Goal: Obtain resource: Download file/media

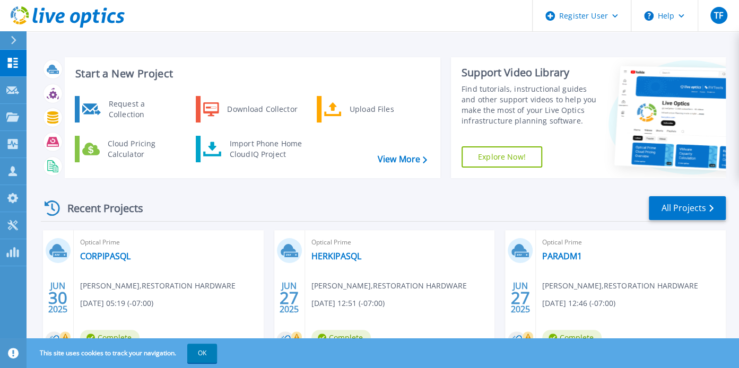
click at [207, 351] on button "OK" at bounding box center [202, 353] width 30 height 19
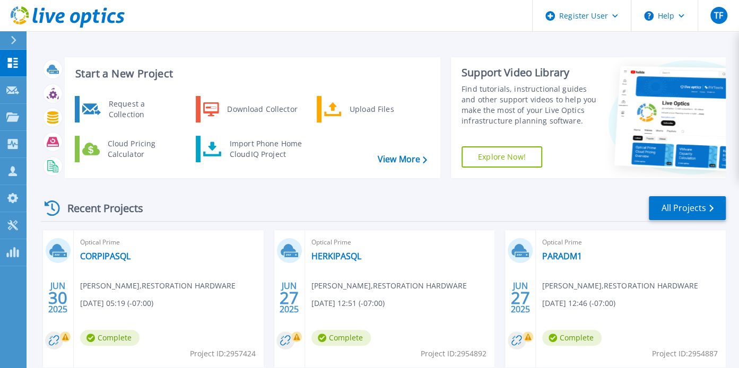
click at [302, 193] on div "Recent Projects All Projects JUN 30 2025 Optical Prime CORPIPASQL John Jeffrey …" at bounding box center [383, 371] width 685 height 369
click at [230, 94] on div "Request a Collection Download Collector Upload Files Cloud Pricing Calculator I…" at bounding box center [251, 133] width 368 height 80
click at [233, 107] on div "Download Collector" at bounding box center [262, 109] width 80 height 21
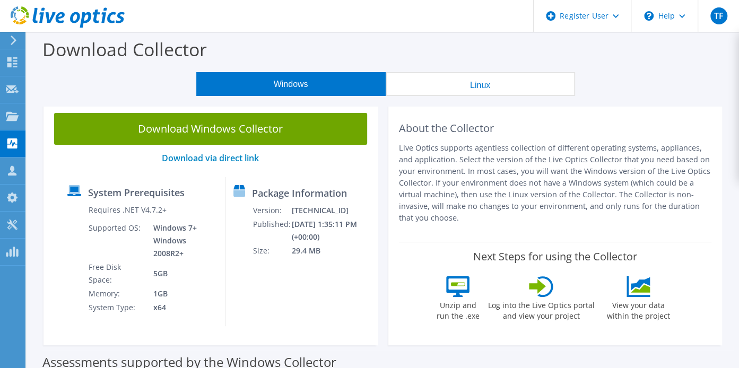
click at [139, 213] on label "Requires .NET V4.7.2+" at bounding box center [128, 210] width 78 height 11
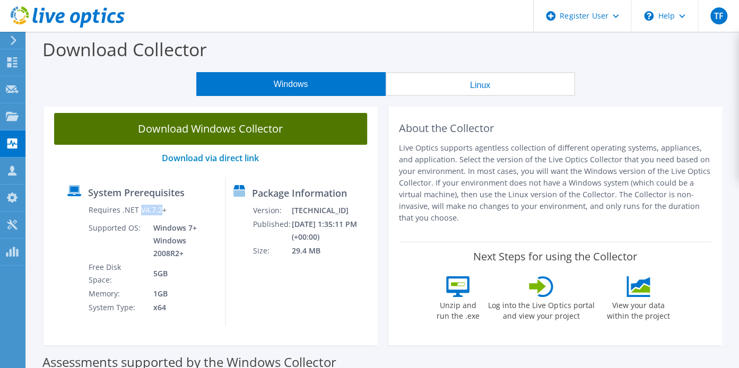
click at [280, 126] on link "Download Windows Collector" at bounding box center [210, 129] width 313 height 32
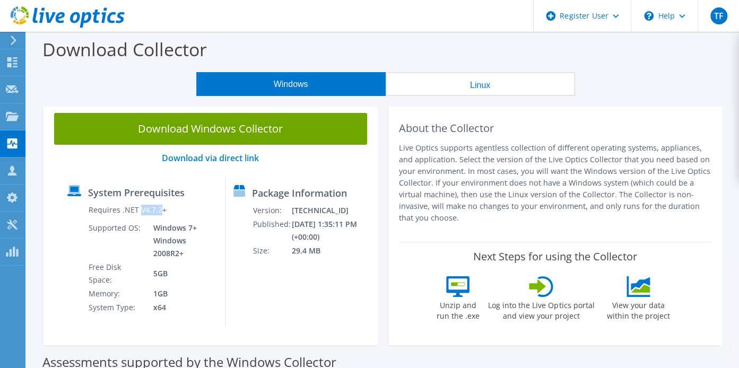
click at [430, 15] on header "TF Dell User Teagan Fallon Teagan.Fallon@dell.com Dell My Profile Log Out \n He…" at bounding box center [369, 16] width 739 height 32
click at [17, 42] on icon at bounding box center [14, 41] width 8 height 10
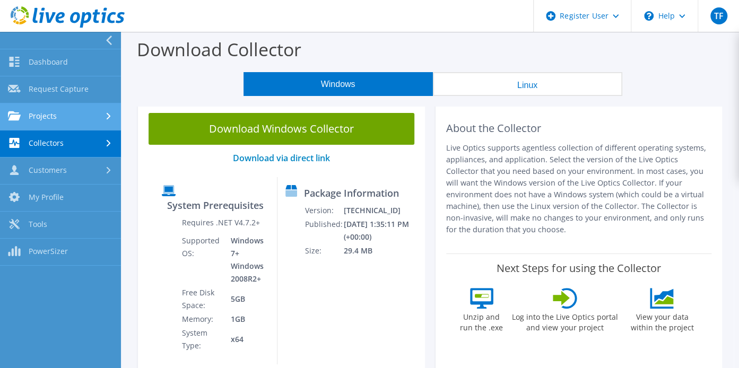
click at [59, 122] on link "Projects" at bounding box center [60, 116] width 121 height 27
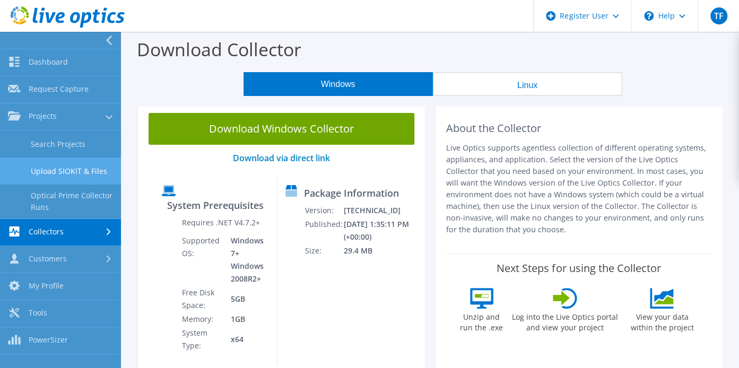
click at [59, 172] on link "Upload SIOKIT & Files" at bounding box center [60, 171] width 121 height 27
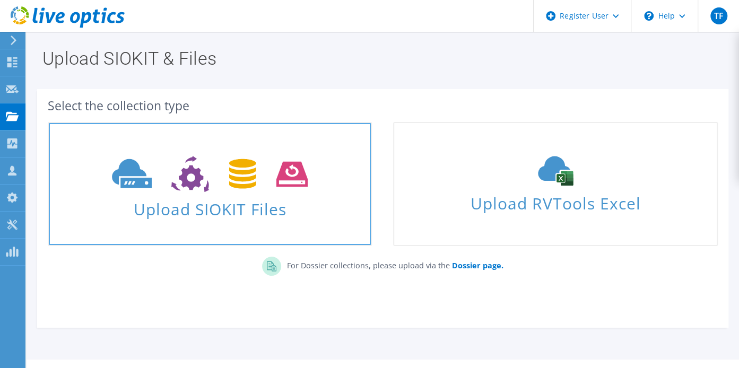
click at [236, 215] on span "Upload SIOKIT Files" at bounding box center [210, 206] width 322 height 23
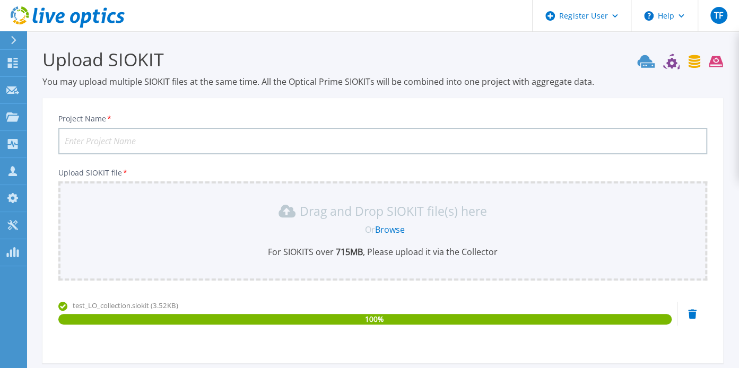
click at [165, 140] on input "Project Name *" at bounding box center [382, 141] width 649 height 27
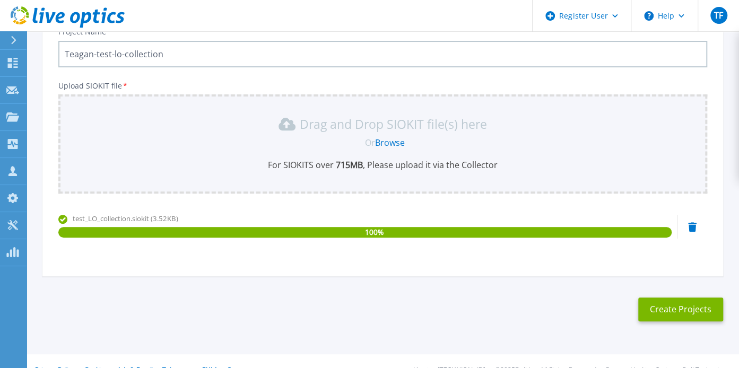
scroll to position [105, 0]
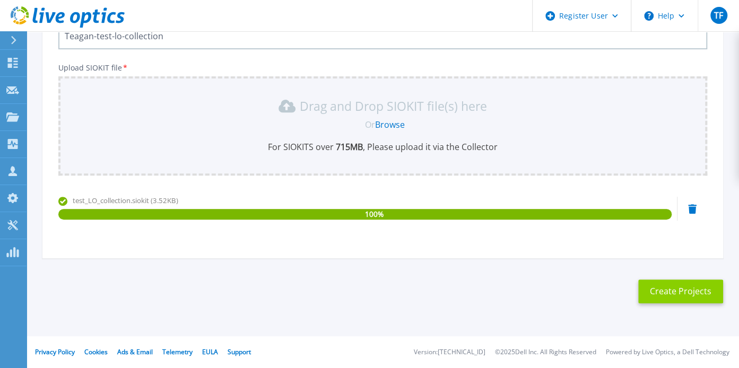
type input "Teagan-test-lo-collection"
click at [665, 289] on button "Create Projects" at bounding box center [680, 292] width 85 height 24
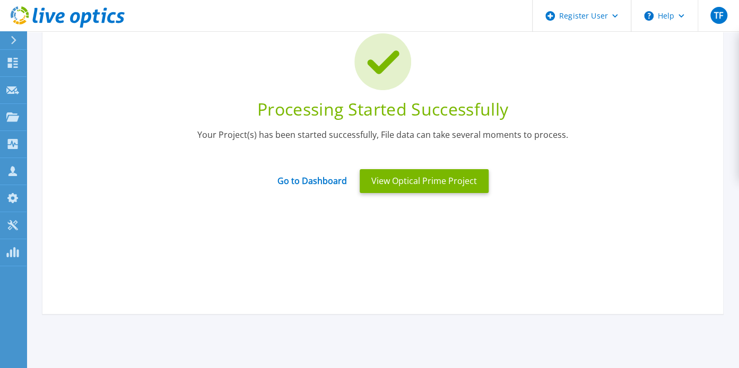
scroll to position [30, 0]
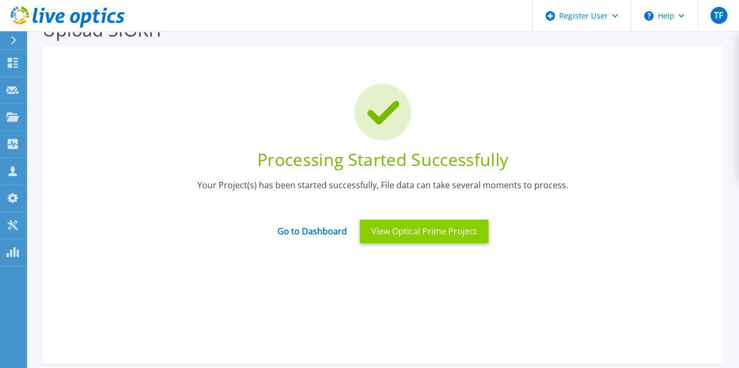
click at [428, 235] on button "View Optical Prime Project" at bounding box center [424, 232] width 129 height 24
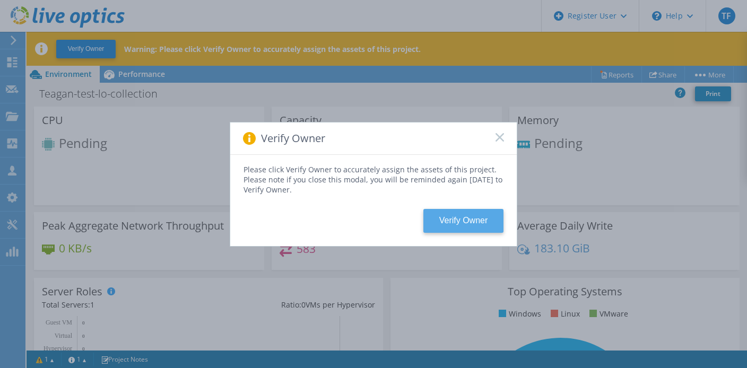
click at [456, 222] on button "Verify Owner" at bounding box center [463, 221] width 80 height 24
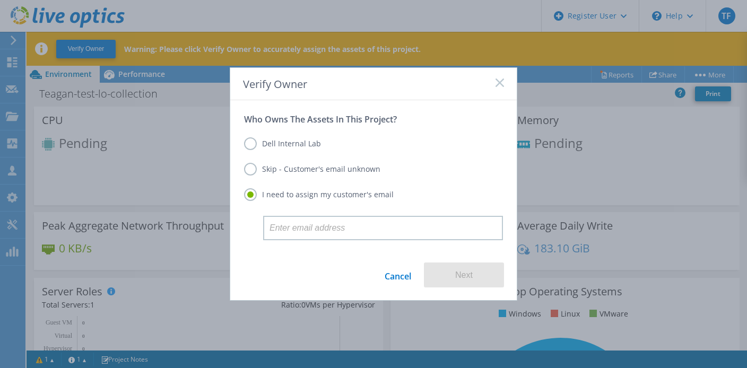
click at [254, 168] on label "Skip - Customer's email unknown" at bounding box center [312, 169] width 136 height 13
click at [0, 0] on input "Skip - Customer's email unknown" at bounding box center [0, 0] width 0 height 0
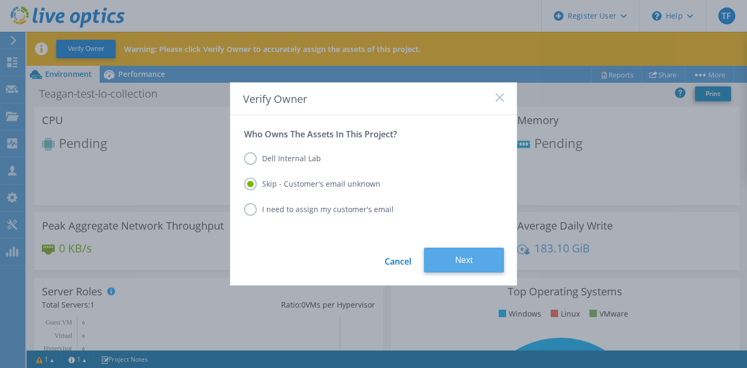
click at [456, 255] on button "Next" at bounding box center [464, 260] width 80 height 25
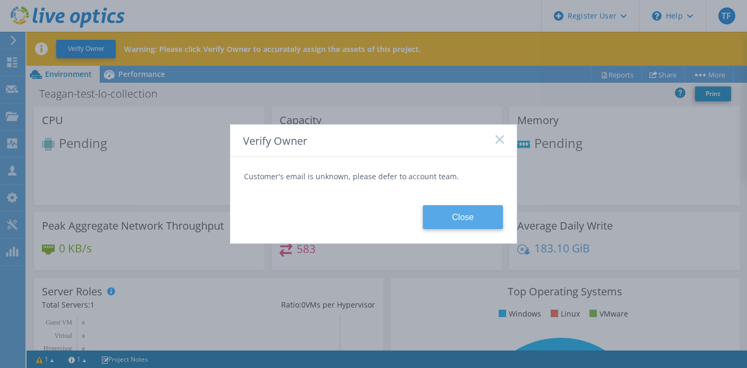
click at [455, 220] on button "Close" at bounding box center [463, 217] width 80 height 24
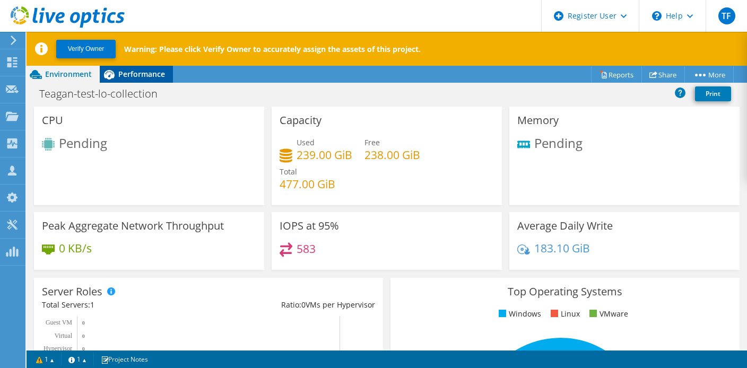
click at [132, 81] on div "Performance" at bounding box center [136, 74] width 73 height 17
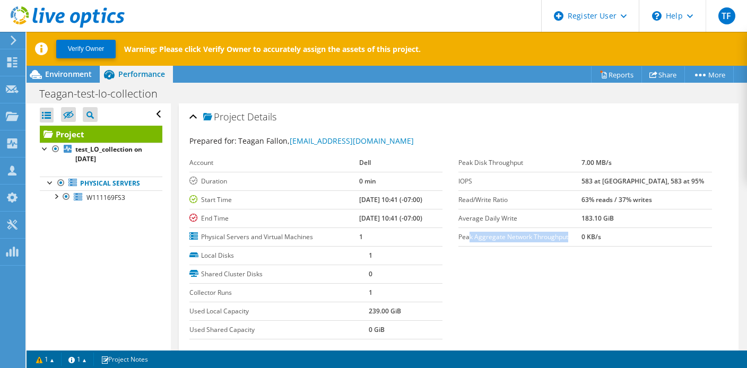
drag, startPoint x: 466, startPoint y: 238, endPoint x: 586, endPoint y: 231, distance: 120.6
click at [581, 232] on label "Peak Aggregate Network Throughput" at bounding box center [519, 237] width 123 height 11
drag, startPoint x: 586, startPoint y: 231, endPoint x: 539, endPoint y: 265, distance: 58.2
click at [539, 265] on section "Prepared for: Teagan Fallon, Teagan.Fallon@dell.com Account Dell Duration 0 min…" at bounding box center [458, 252] width 539 height 234
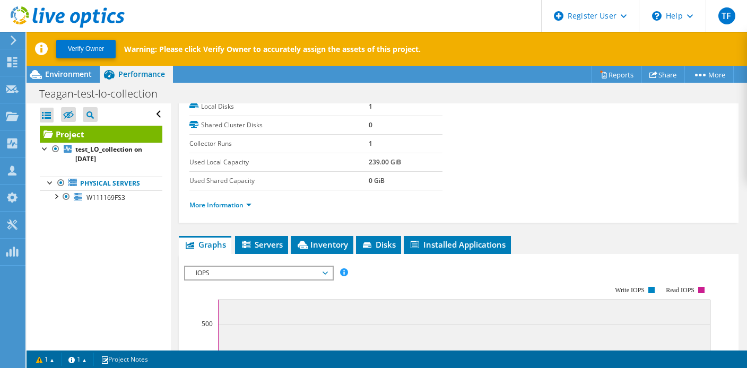
scroll to position [159, 0]
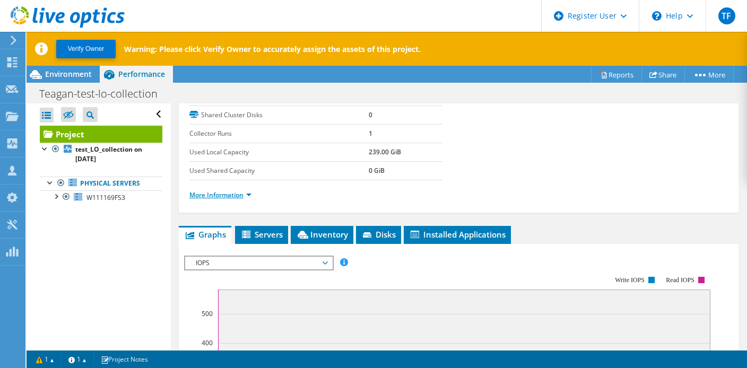
click at [227, 194] on link "More Information" at bounding box center [220, 195] width 62 height 9
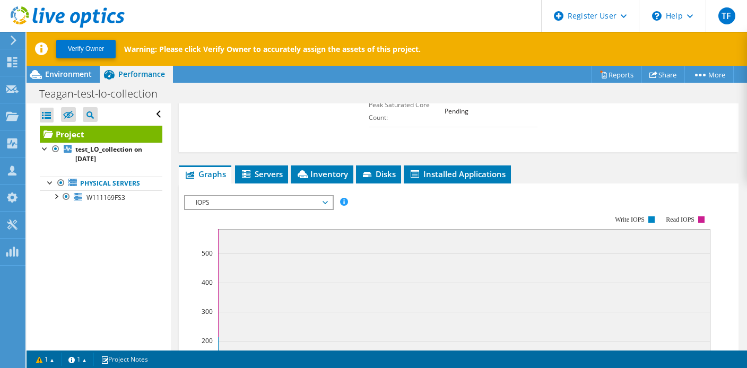
scroll to position [478, 0]
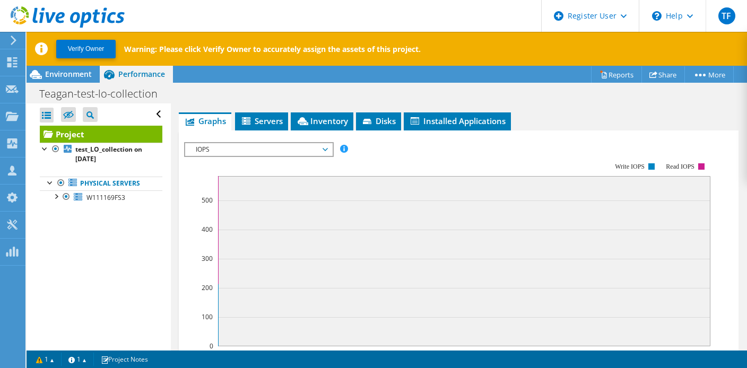
click at [451, 131] on div "IOPS Disk Throughput IO Size Latency Queue Depth CPU Percentage Memory Page Fau…" at bounding box center [458, 318] width 549 height 374
click at [452, 122] on span "Installed Applications" at bounding box center [457, 121] width 97 height 11
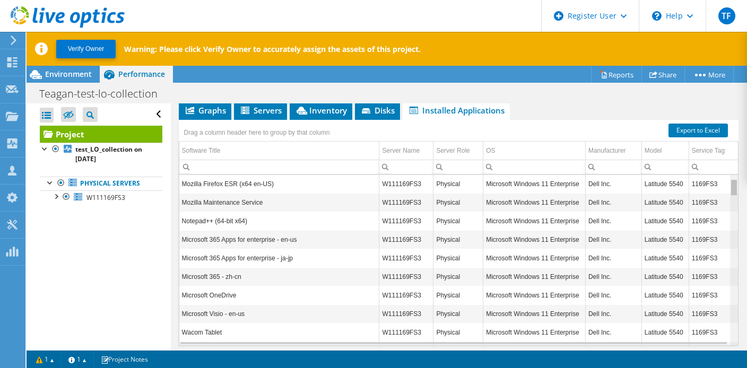
scroll to position [0, 0]
drag, startPoint x: 727, startPoint y: 280, endPoint x: 726, endPoint y: 146, distance: 133.7
click at [726, 146] on body "TF Dell User Teagan Fallon Teagan.Fallon@dell.com Dell My Profile Log Out \n He…" at bounding box center [373, 184] width 747 height 368
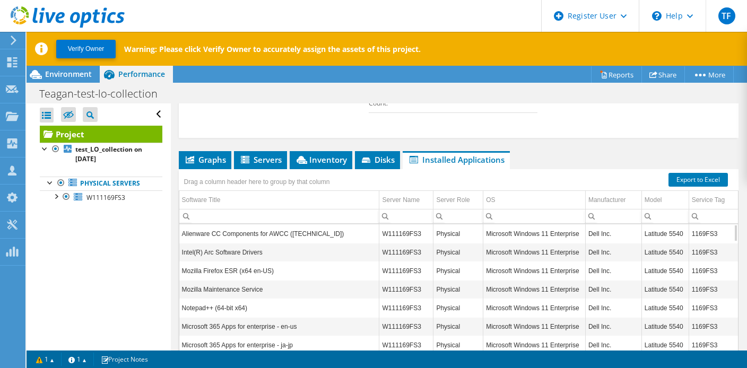
scroll to position [435, 0]
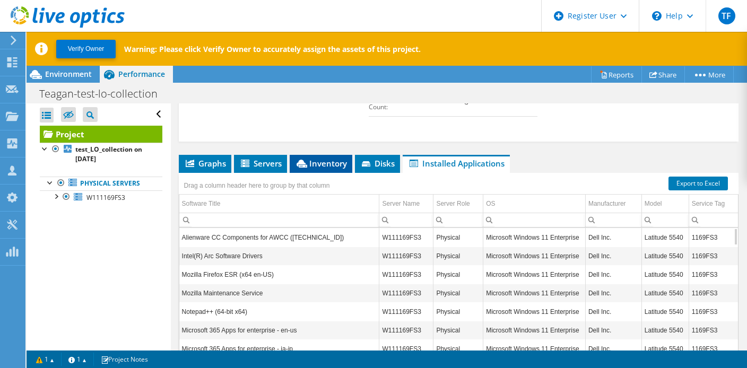
click at [302, 162] on icon at bounding box center [302, 164] width 11 height 8
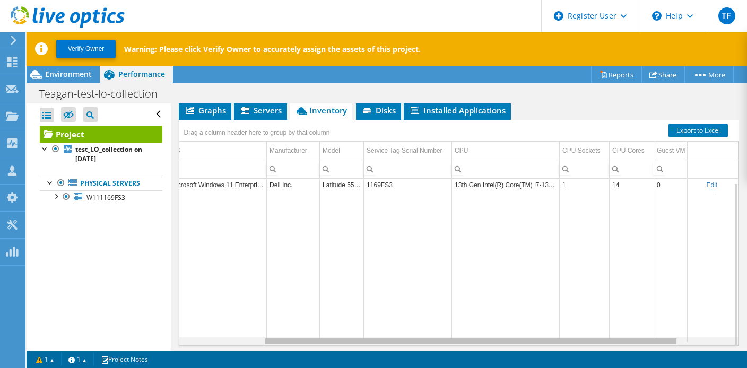
scroll to position [0, 0]
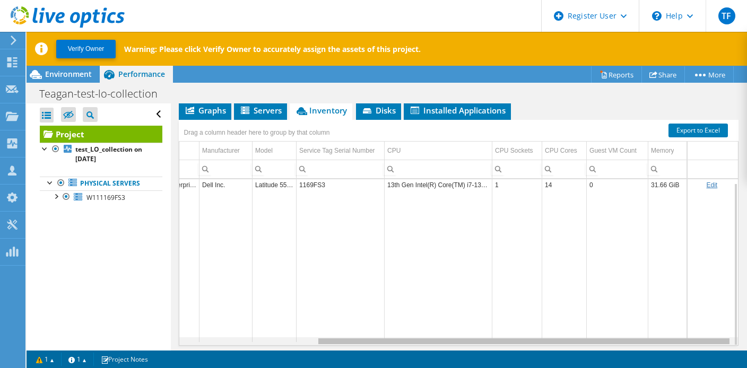
drag, startPoint x: 450, startPoint y: 337, endPoint x: 651, endPoint y: 341, distance: 200.6
click at [651, 341] on body "TF Dell User Teagan Fallon Teagan.Fallon@dell.com Dell My Profile Log Out \n He…" at bounding box center [373, 184] width 747 height 368
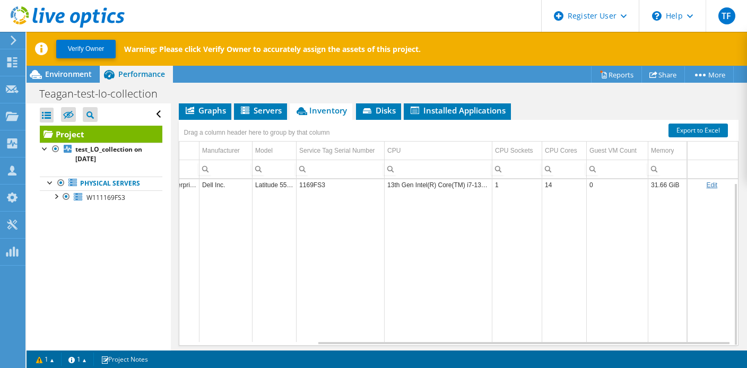
click at [125, 284] on div "Open All Close All Hide Excluded Nodes Project Tree Filter" at bounding box center [99, 242] width 144 height 278
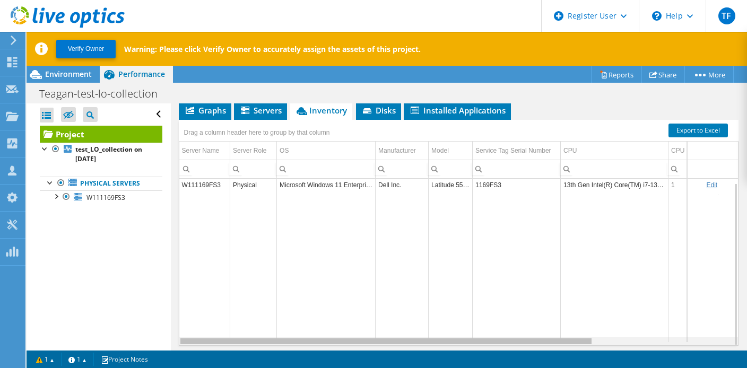
drag, startPoint x: 535, startPoint y: 335, endPoint x: 274, endPoint y: 336, distance: 260.5
click at [268, 338] on body "TF Dell User Teagan Fallon Teagan.Fallon@dell.com Dell My Profile Log Out \n He…" at bounding box center [373, 184] width 747 height 368
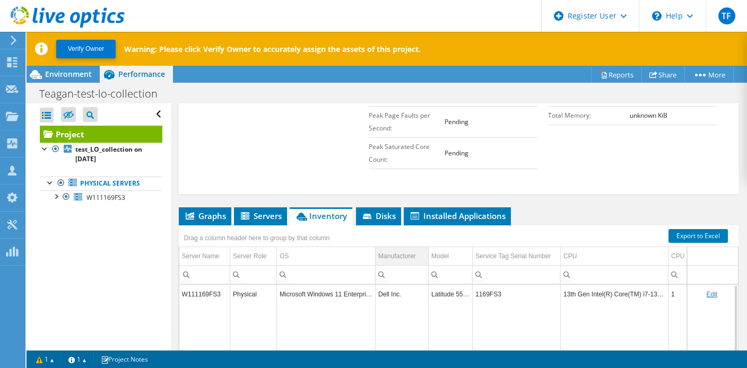
scroll to position [382, 0]
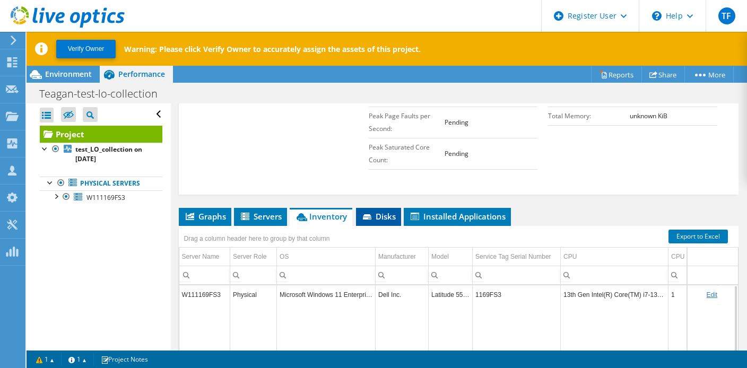
click at [380, 219] on li "Disks" at bounding box center [378, 217] width 45 height 18
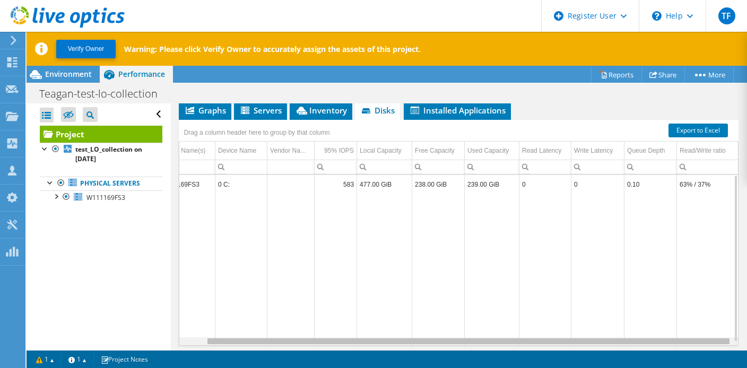
scroll to position [0, 0]
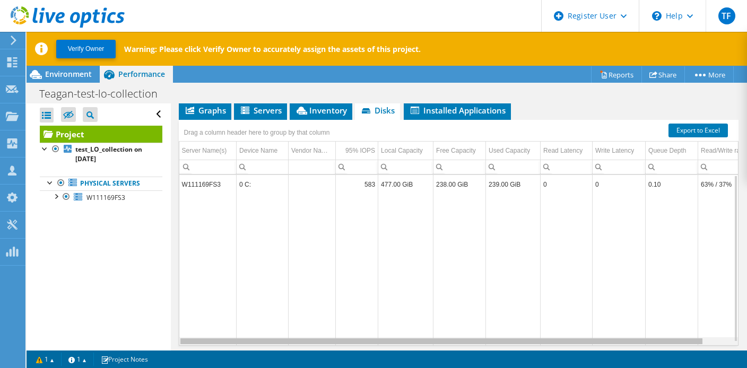
drag, startPoint x: 428, startPoint y: 336, endPoint x: 404, endPoint y: 337, distance: 23.9
click at [406, 341] on body "TF Dell User Teagan Fallon Teagan.Fallon@dell.com Dell My Profile Log Out \n He…" at bounding box center [373, 184] width 747 height 368
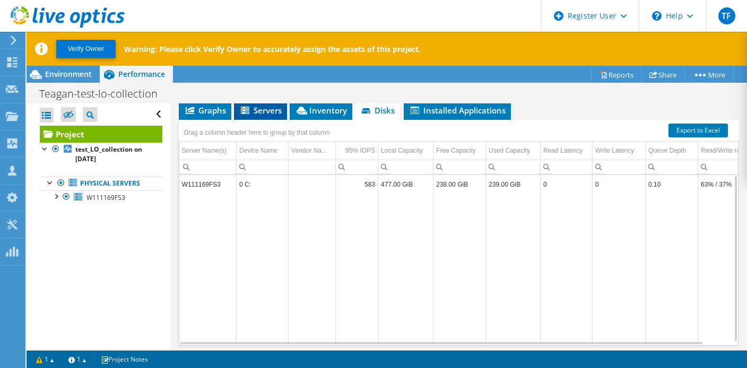
click at [262, 110] on span "Servers" at bounding box center [260, 110] width 42 height 11
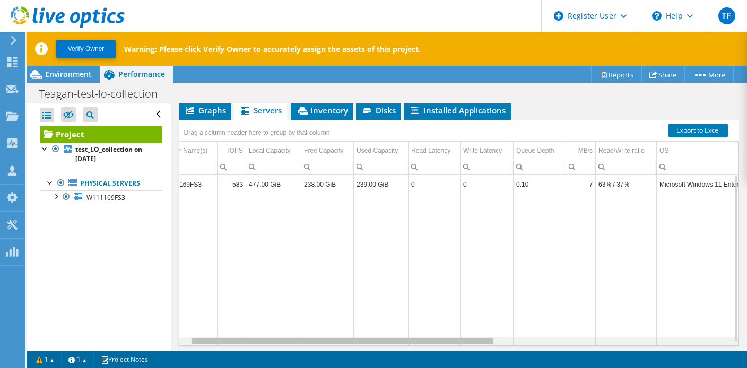
scroll to position [0, 20]
drag, startPoint x: 319, startPoint y: 336, endPoint x: 335, endPoint y: 335, distance: 16.5
click at [335, 335] on body "TF Dell User Teagan Fallon Teagan.Fallon@dell.com Dell My Profile Log Out \n He…" at bounding box center [373, 184] width 747 height 368
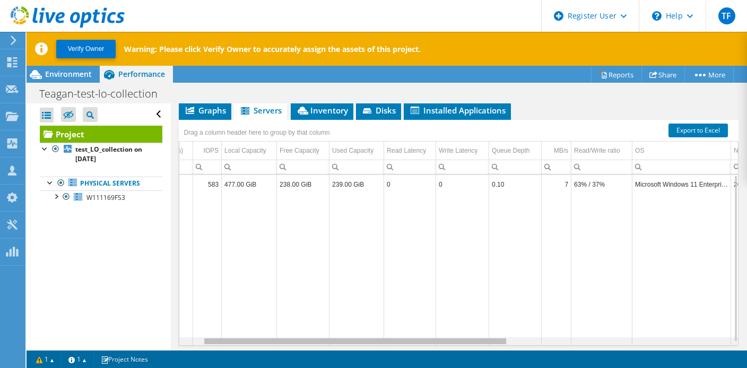
scroll to position [0, 48]
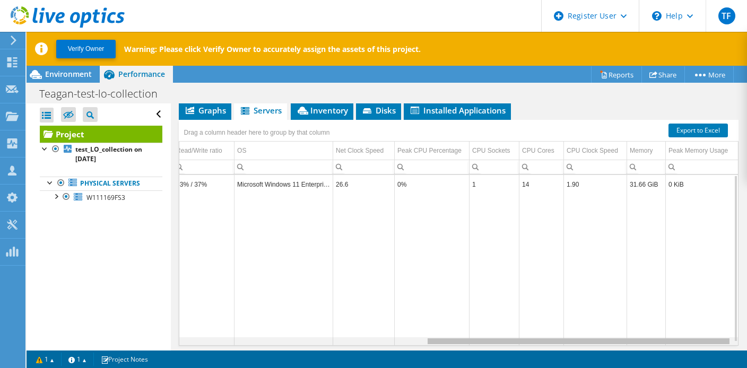
drag, startPoint x: 335, startPoint y: 335, endPoint x: 587, endPoint y: 333, distance: 252.1
click at [587, 333] on body "TF Dell User Teagan Fallon Teagan.Fallon@dell.com Dell My Profile Log Out \n He…" at bounding box center [373, 184] width 747 height 368
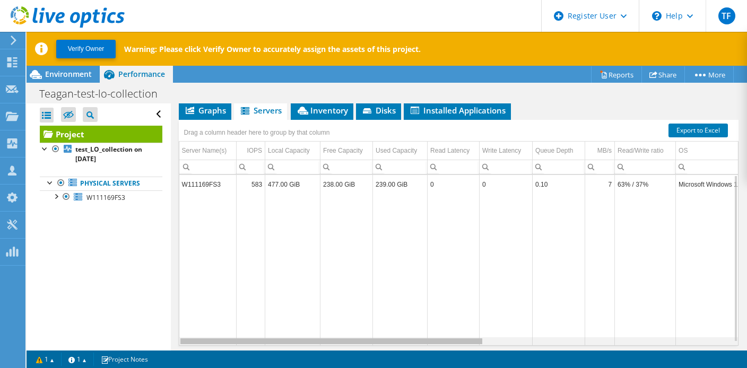
drag, startPoint x: 584, startPoint y: 337, endPoint x: 317, endPoint y: 344, distance: 266.5
click at [317, 344] on body "TF Dell User Teagan Fallon Teagan.Fallon@dell.com Dell My Profile Log Out \n He…" at bounding box center [373, 184] width 747 height 368
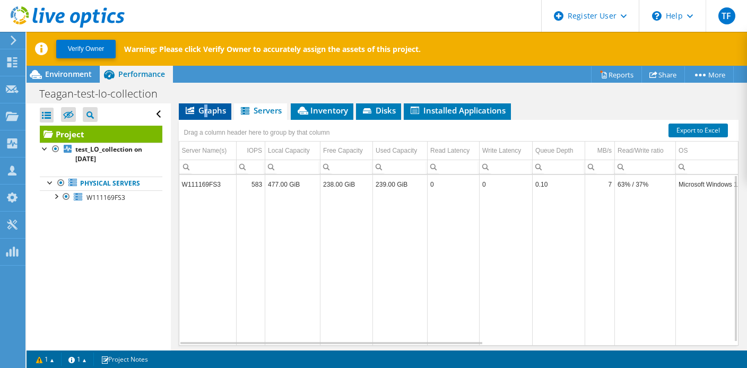
click at [205, 106] on li "Graphs" at bounding box center [205, 111] width 53 height 18
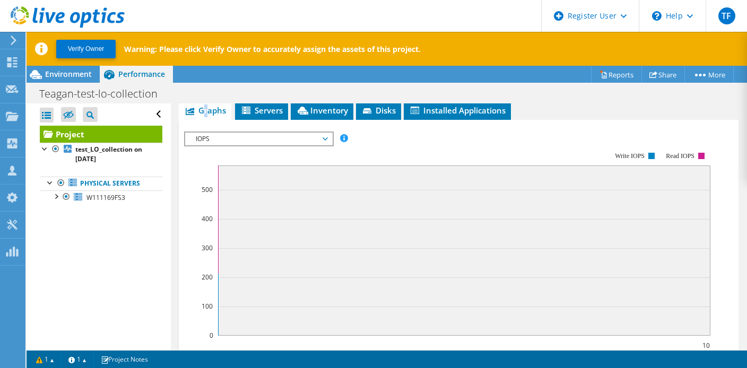
scroll to position [481, 0]
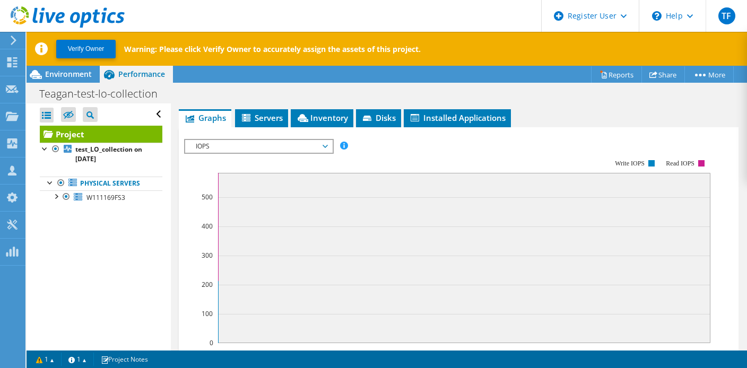
click at [95, 287] on div "Open All Close All Hide Excluded Nodes Project Tree Filter" at bounding box center [99, 242] width 144 height 278
click at [371, 139] on div "IOPS Disk Throughput IO Size Latency Queue Depth CPU Percentage Memory Page Fau…" at bounding box center [458, 146] width 549 height 14
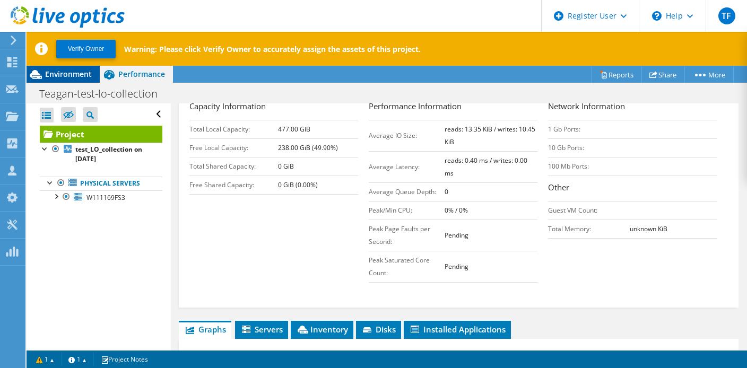
scroll to position [269, 0]
click at [72, 70] on span "Environment" at bounding box center [68, 74] width 47 height 10
